Goal: Task Accomplishment & Management: Manage account settings

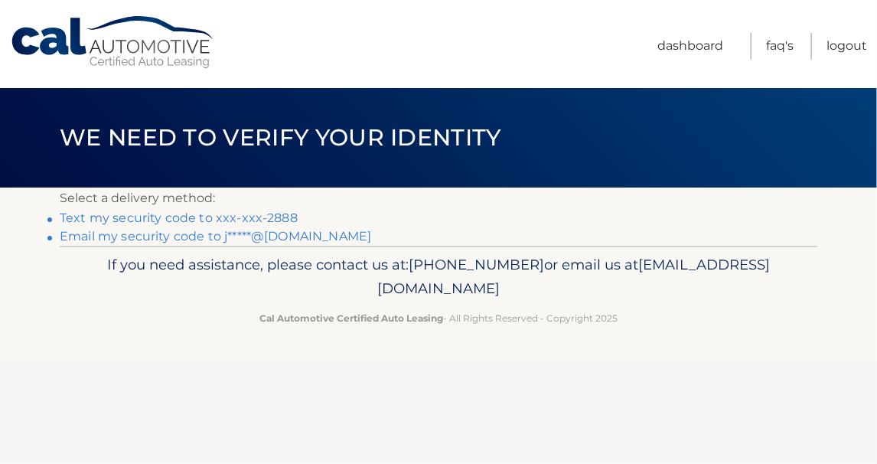
click at [227, 220] on link "Text my security code to xxx-xxx-2888" at bounding box center [179, 217] width 238 height 15
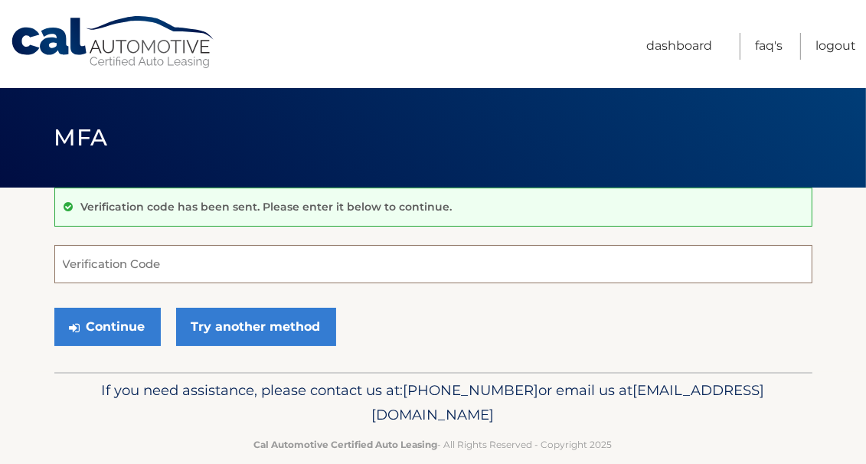
click at [106, 246] on input "Verification Code" at bounding box center [433, 264] width 758 height 38
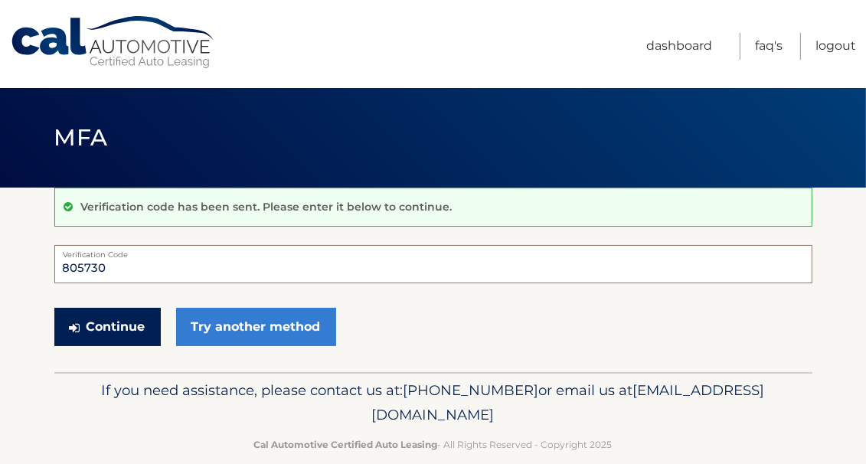
type input "805730"
click at [141, 325] on button "Continue" at bounding box center [107, 327] width 106 height 38
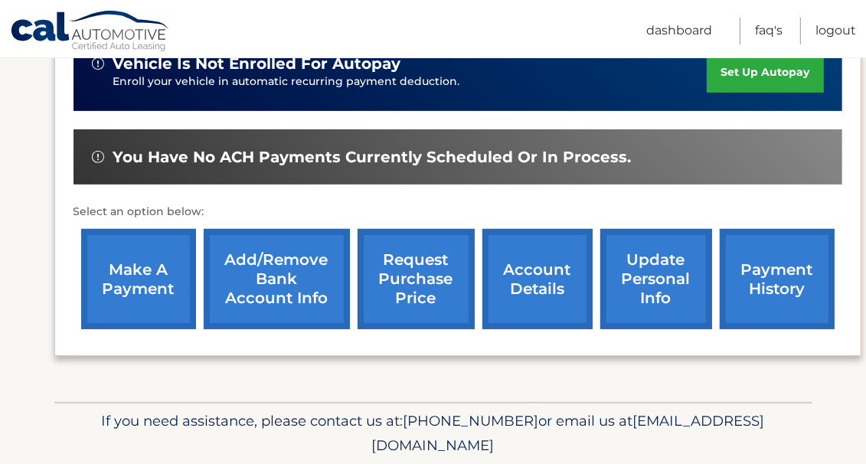
scroll to position [383, 0]
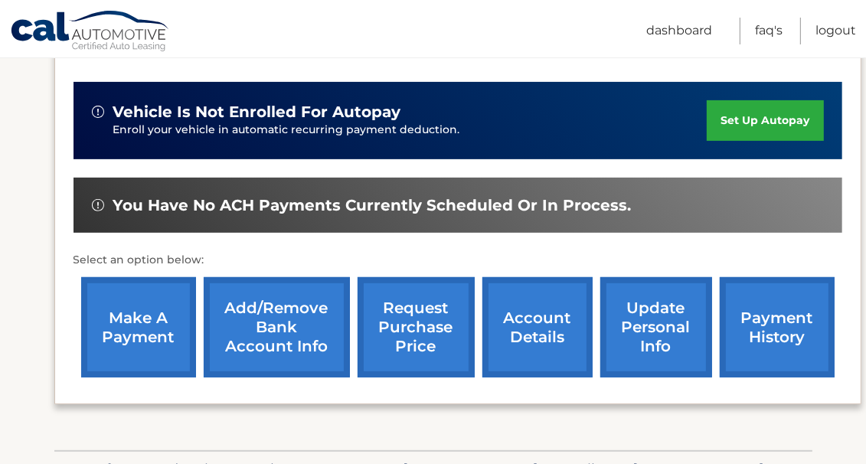
click at [130, 296] on link "make a payment" at bounding box center [138, 327] width 115 height 100
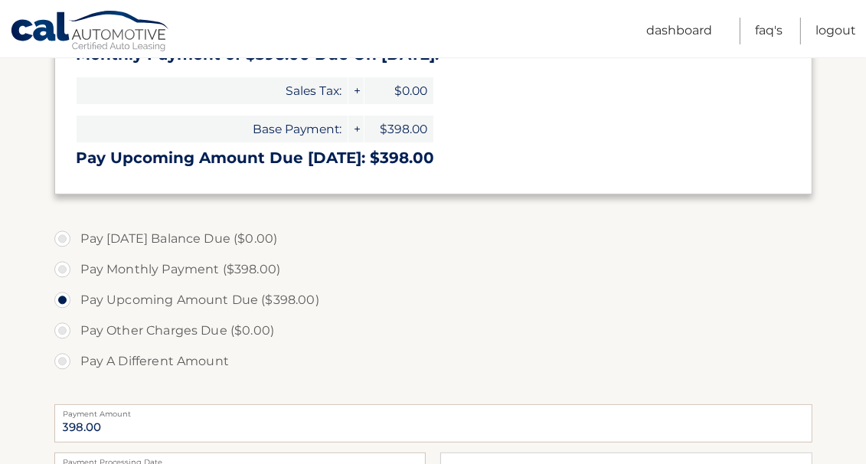
scroll to position [383, 0]
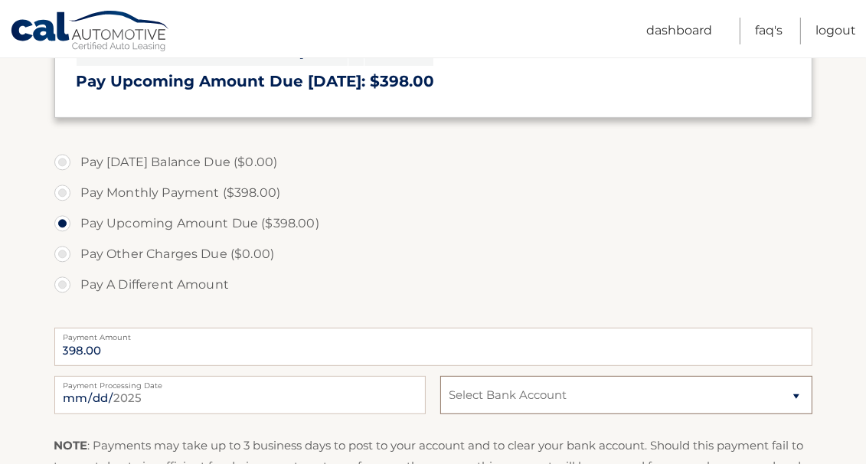
click at [795, 396] on select "Select Bank Account Checking CITIZENS BANK NA *****3757 Checking CITIBANK NA **…" at bounding box center [625, 395] width 371 height 38
select select "N2M2MWFhMTQtNjEzNy00NzIyLTkxY2QtYmZjYmFkYjU5MTgz"
click at [440, 376] on select "Select Bank Account Checking CITIZENS BANK NA *****3757 Checking CITIBANK NA **…" at bounding box center [625, 395] width 371 height 38
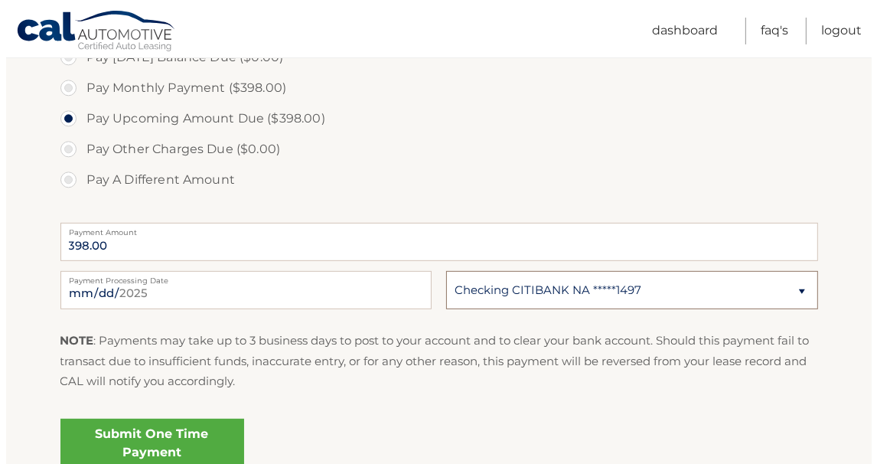
scroll to position [536, 0]
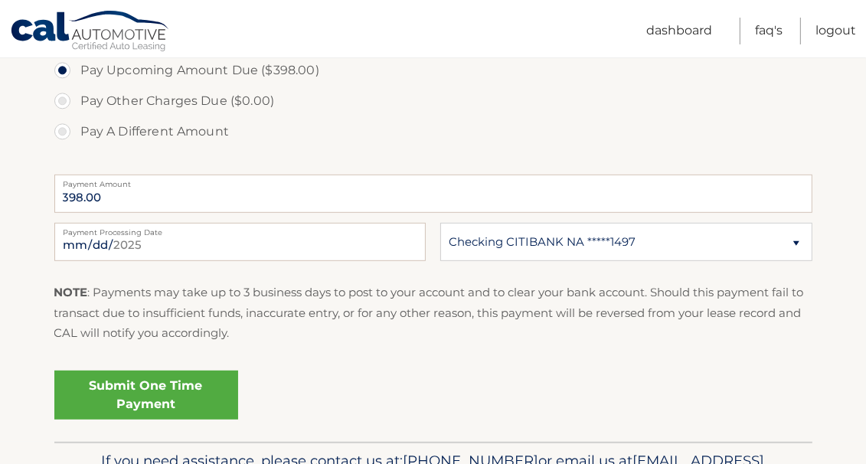
click at [177, 393] on link "Submit One Time Payment" at bounding box center [146, 394] width 184 height 49
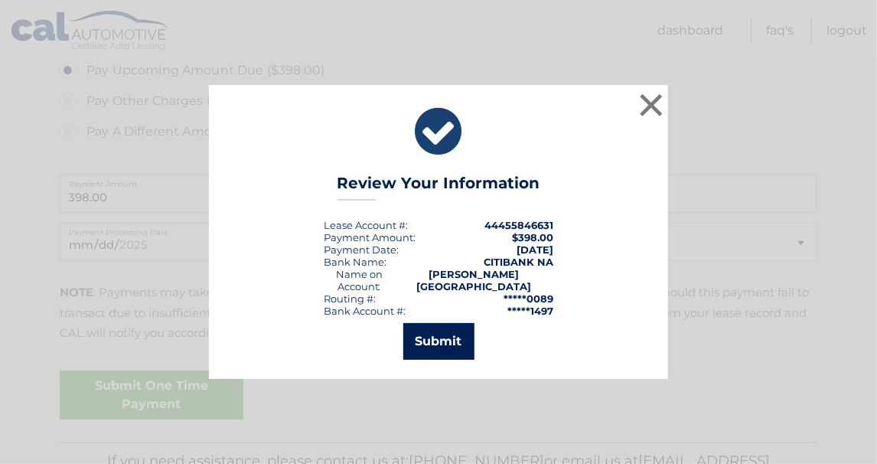
click at [431, 331] on button "Submit" at bounding box center [438, 341] width 71 height 37
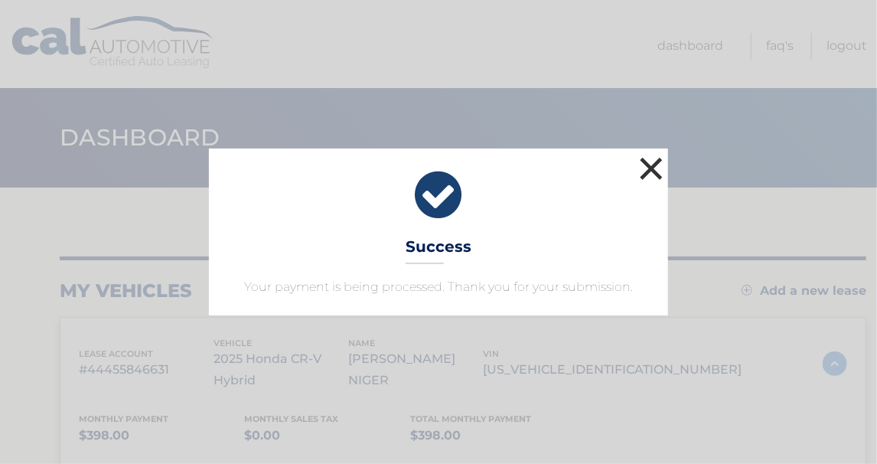
click at [638, 162] on button "×" at bounding box center [651, 168] width 31 height 31
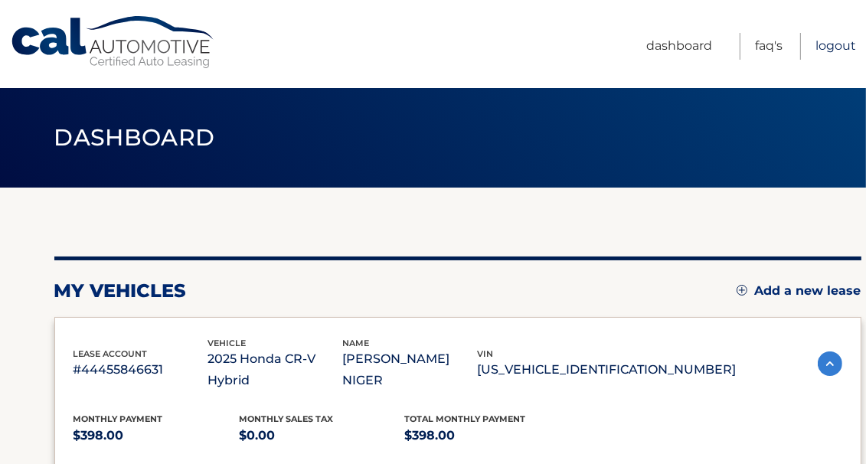
click at [825, 39] on link "Logout" at bounding box center [835, 46] width 41 height 27
